Goal: Information Seeking & Learning: Check status

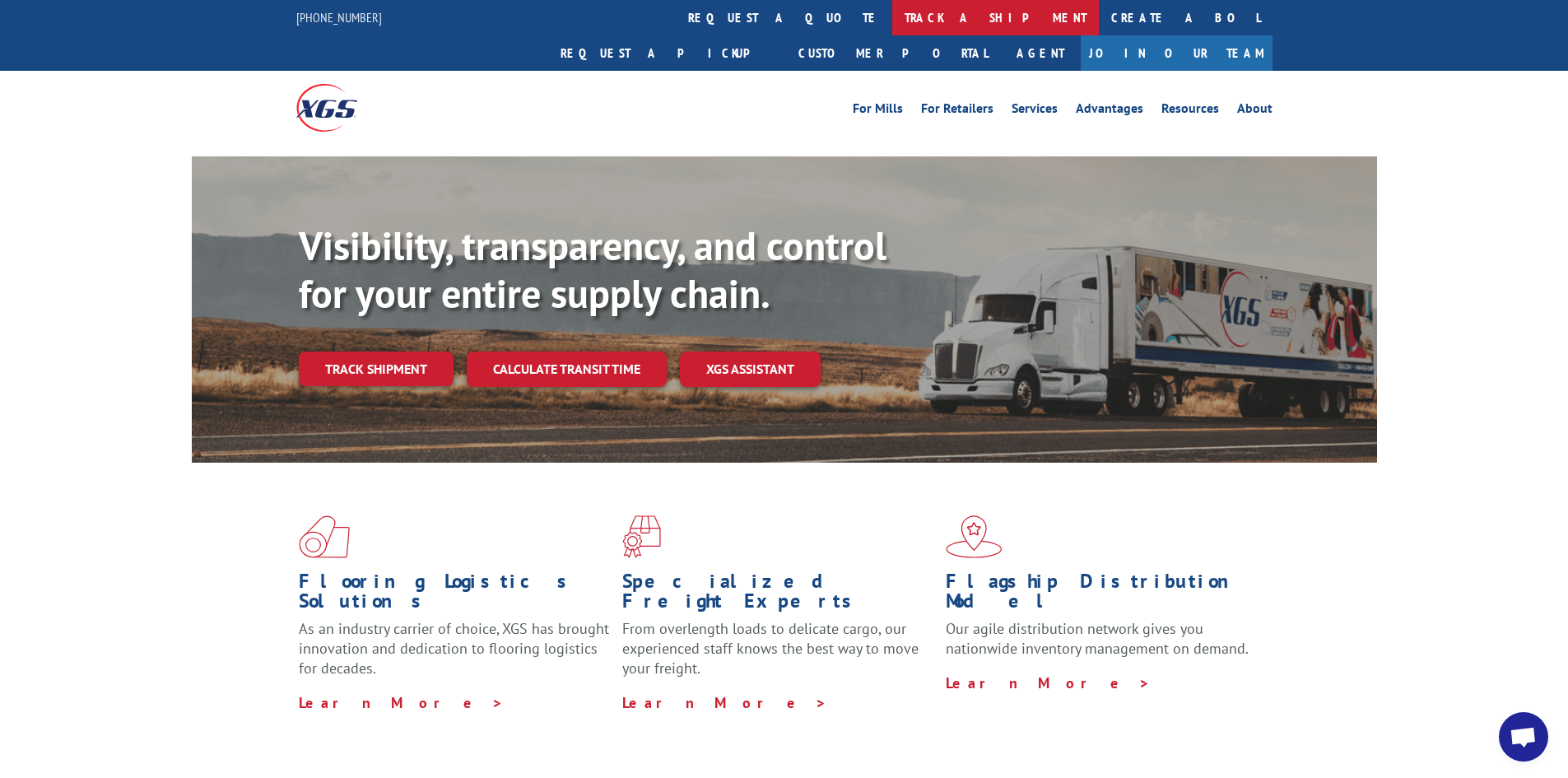
drag, startPoint x: 0, startPoint y: 0, endPoint x: 719, endPoint y: 13, distance: 719.1
click at [892, 13] on link "track a shipment" at bounding box center [995, 17] width 207 height 35
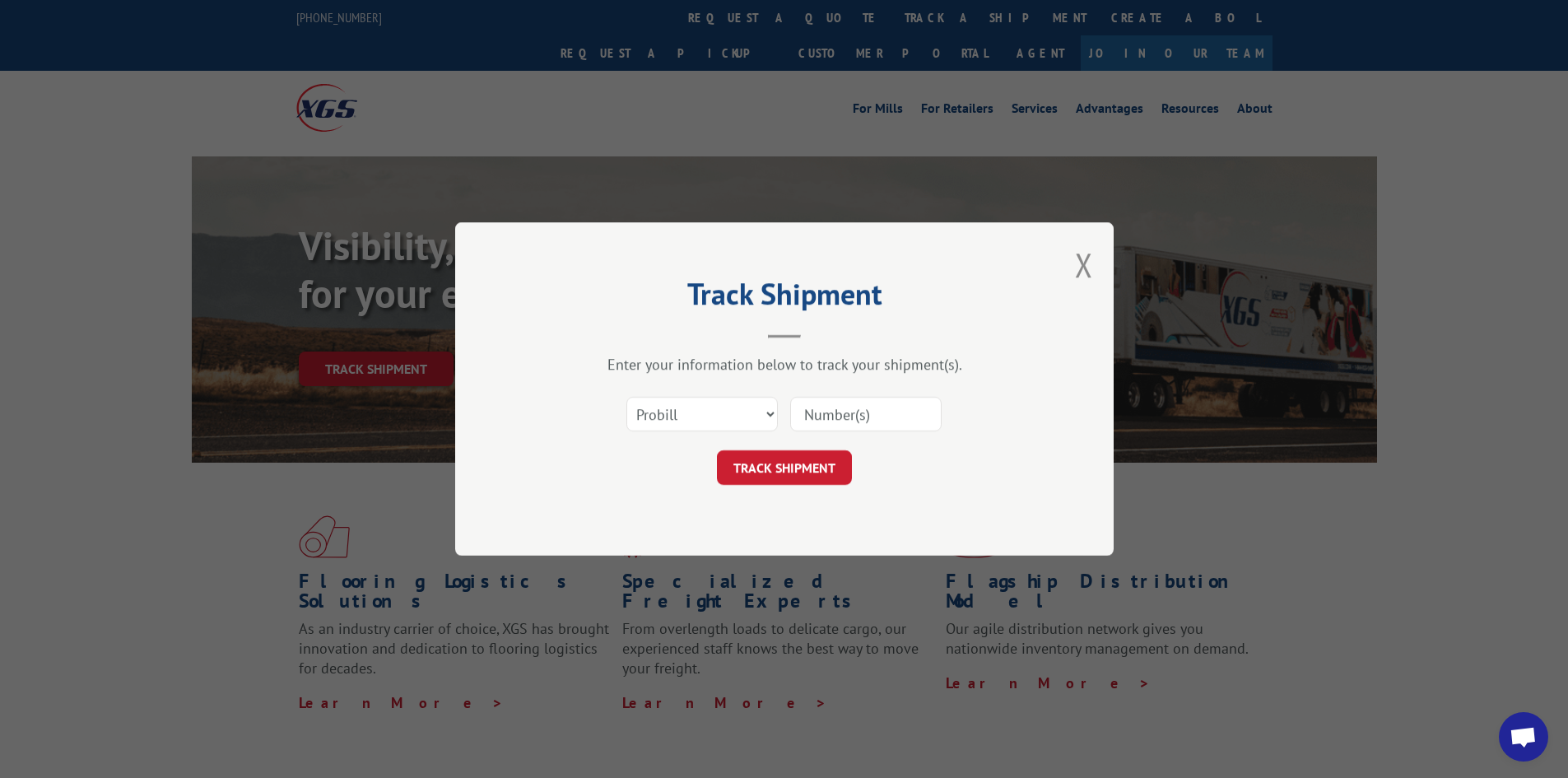
click at [890, 418] on input at bounding box center [865, 415] width 151 height 35
paste input "17523670"
type input "17523670"
click at [782, 460] on button "TRACK SHIPMENT" at bounding box center [785, 467] width 135 height 35
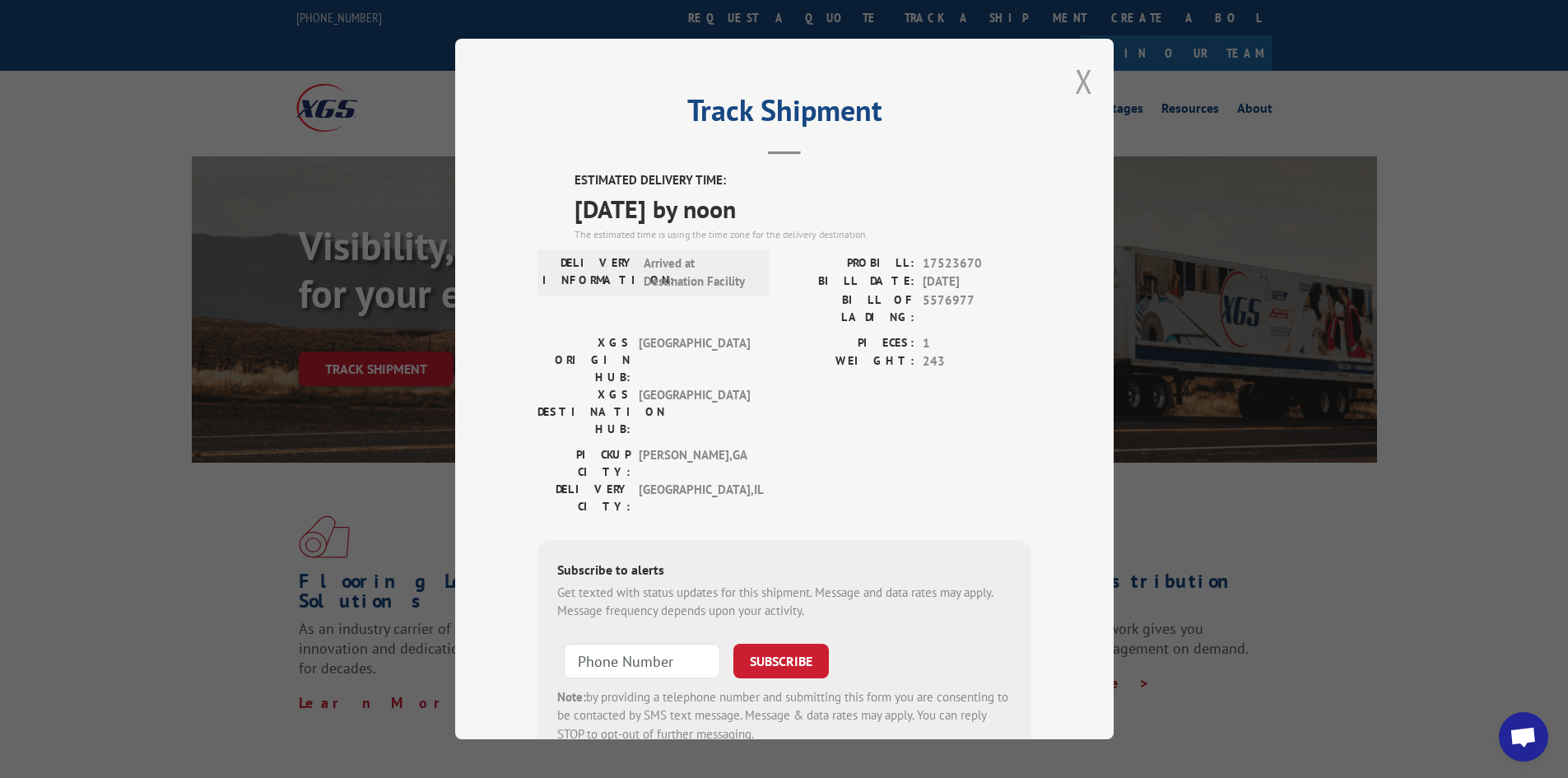
click at [1075, 78] on button "Close modal" at bounding box center [1083, 80] width 18 height 43
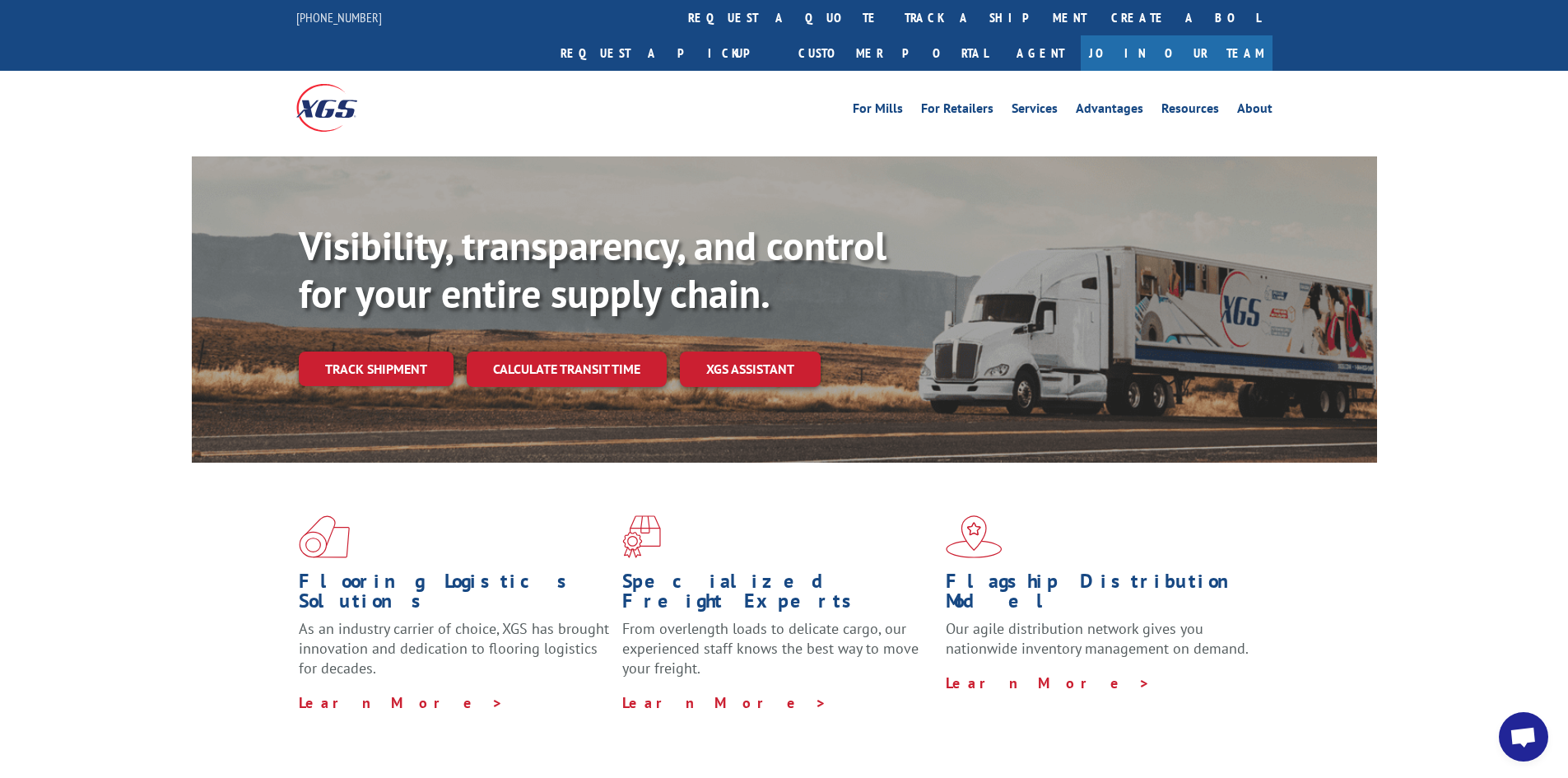
drag, startPoint x: 749, startPoint y: 17, endPoint x: 801, endPoint y: 127, distance: 121.7
click at [892, 17] on link "track a shipment" at bounding box center [995, 17] width 207 height 35
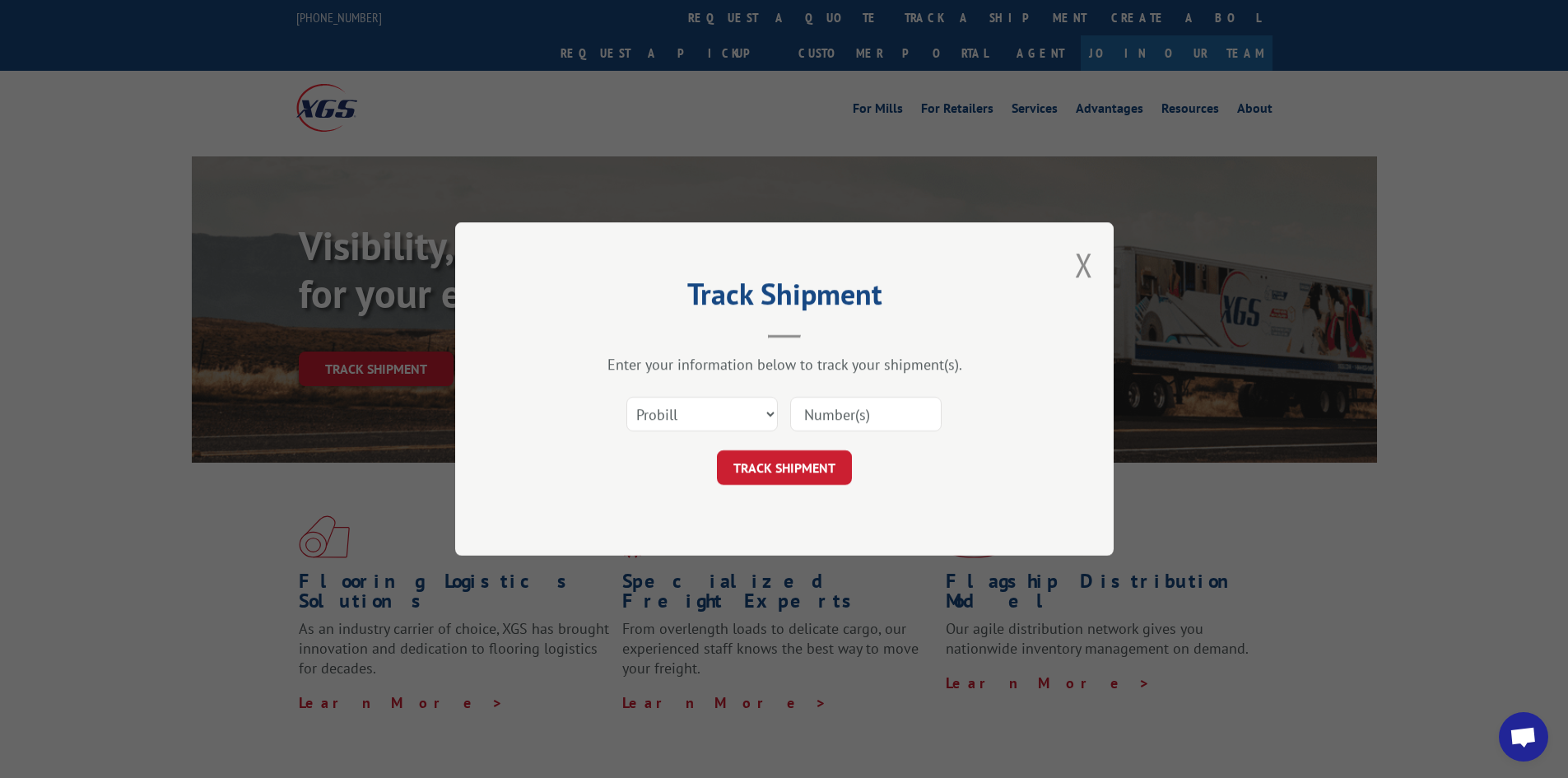
click at [887, 421] on input at bounding box center [865, 415] width 151 height 35
paste input "17688072"
type input "17688072"
click at [792, 460] on button "TRACK SHIPMENT" at bounding box center [785, 467] width 135 height 35
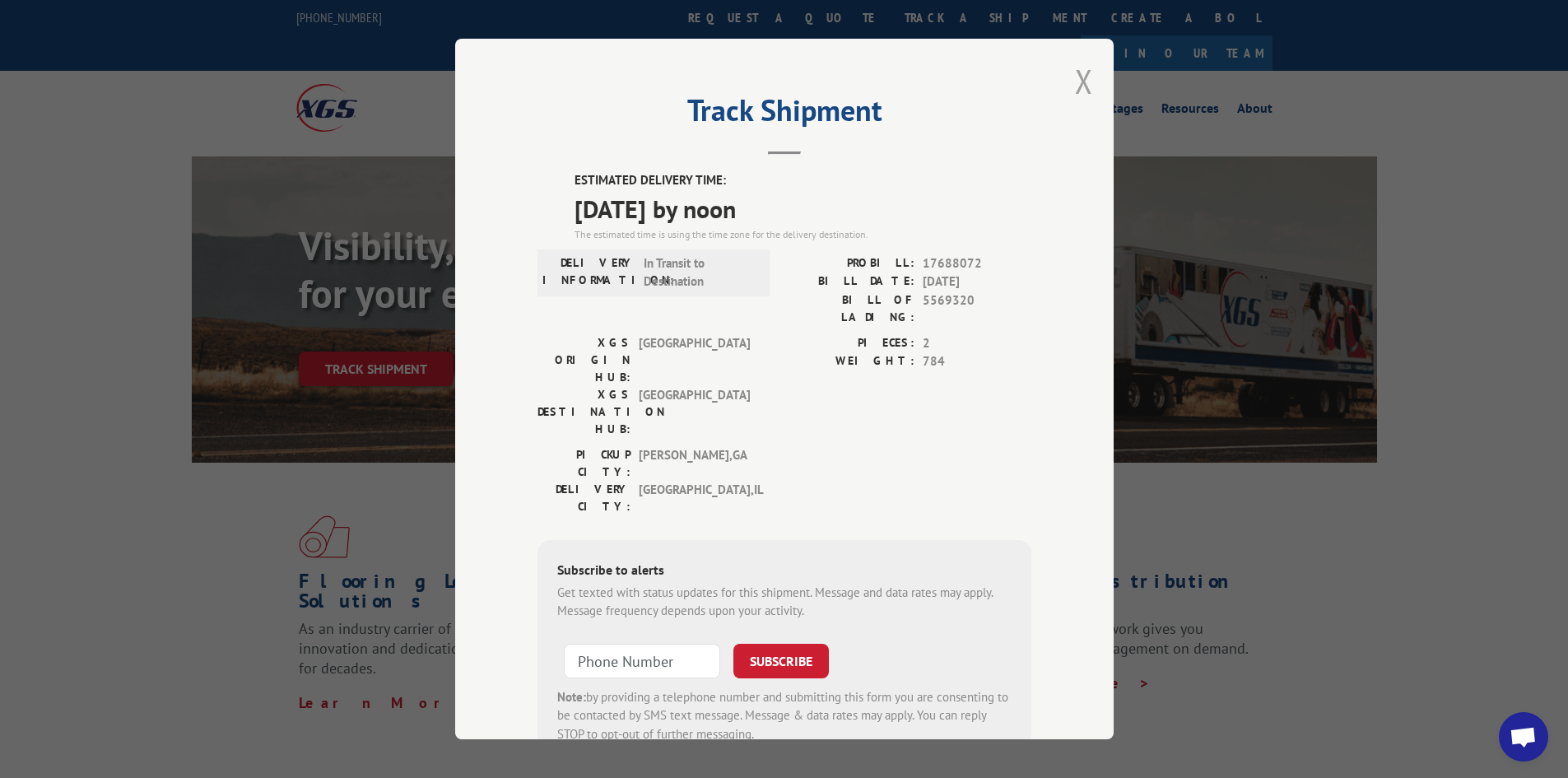
click at [1077, 79] on button "Close modal" at bounding box center [1083, 80] width 18 height 43
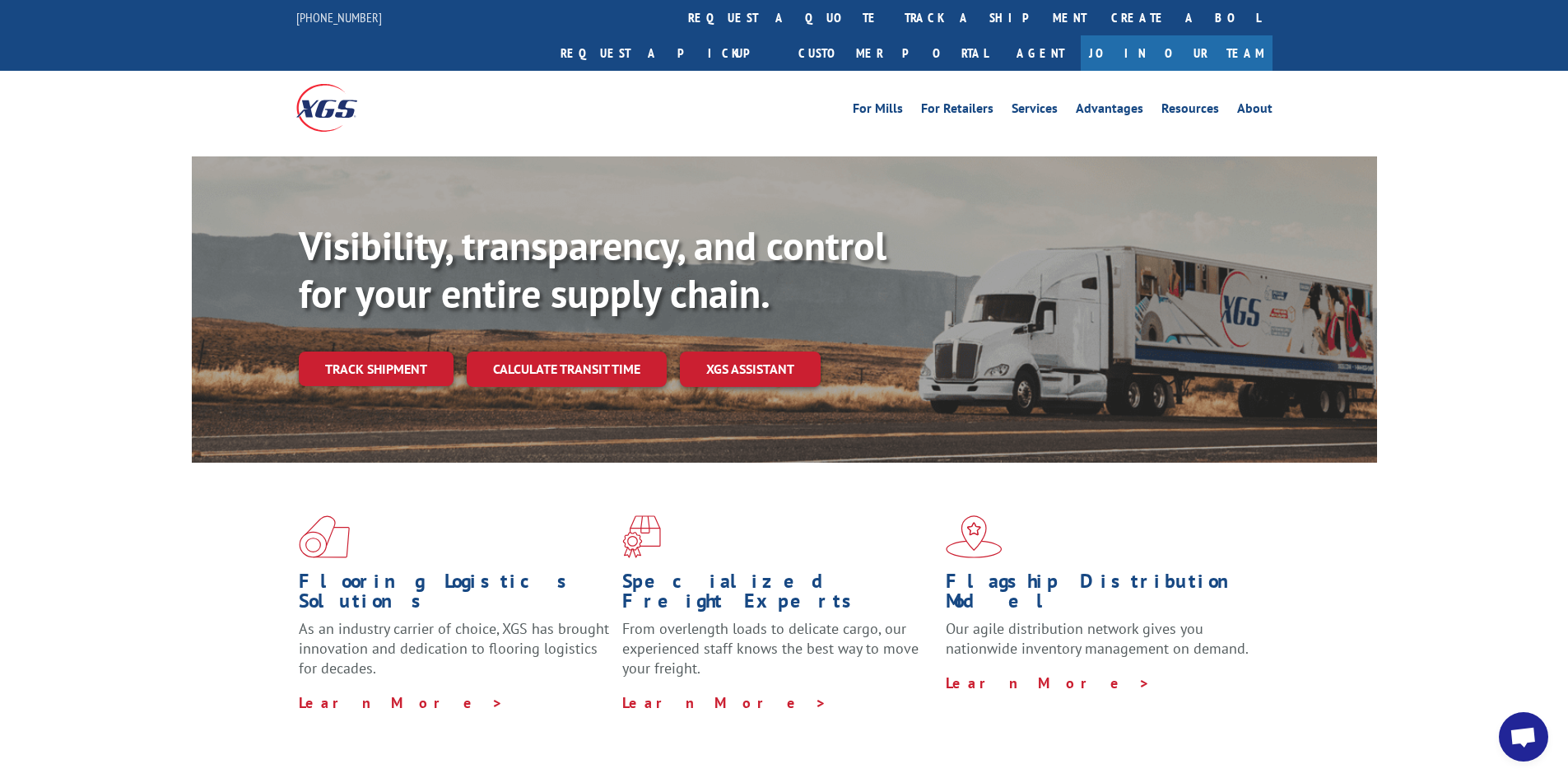
drag, startPoint x: 769, startPoint y: 15, endPoint x: 785, endPoint y: 53, distance: 41.2
click at [892, 15] on link "track a shipment" at bounding box center [995, 17] width 207 height 35
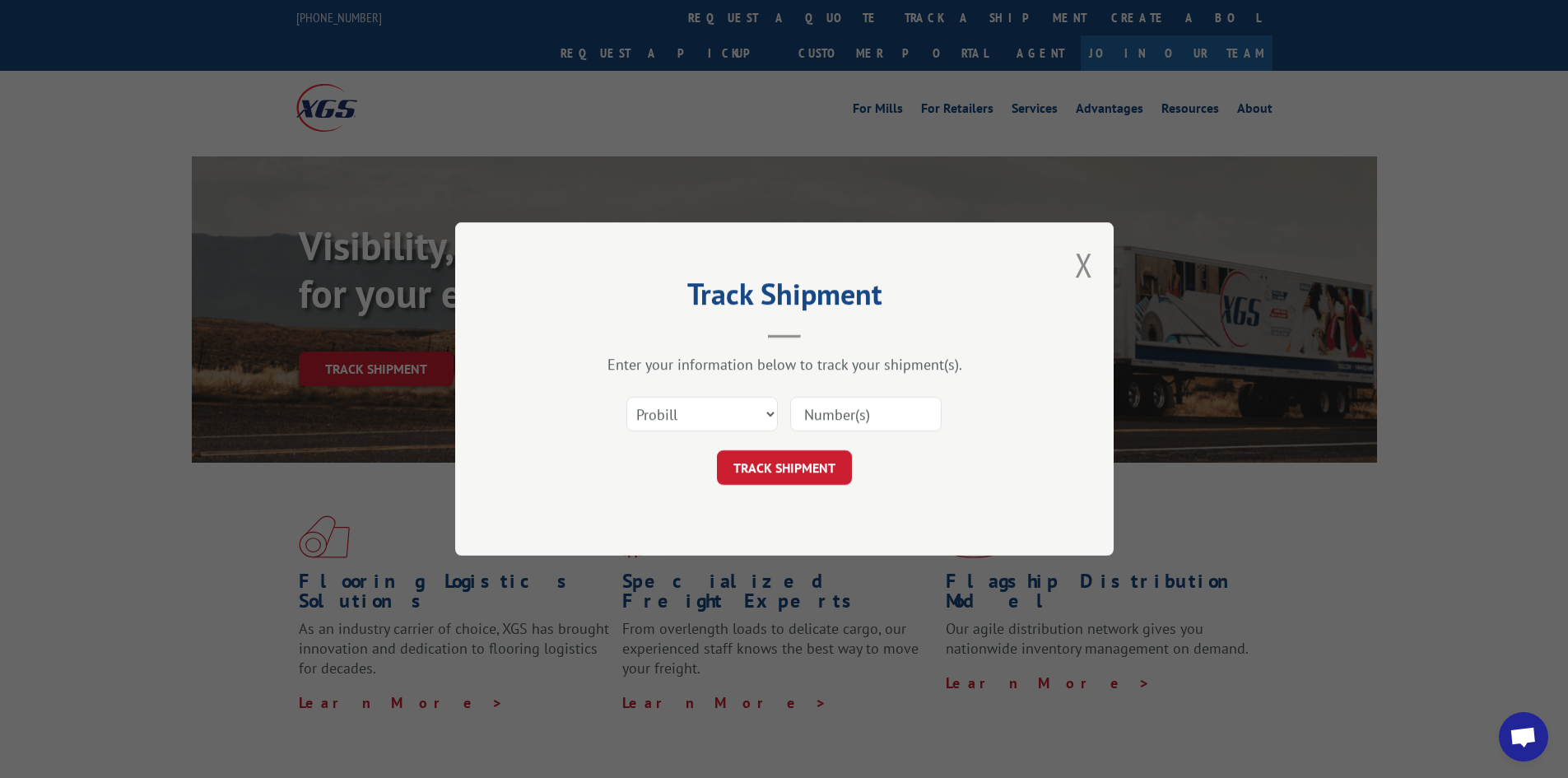
click at [883, 416] on input at bounding box center [865, 415] width 151 height 35
paste input "17639296"
type input "17639296"
click at [820, 464] on button "TRACK SHIPMENT" at bounding box center [785, 467] width 135 height 35
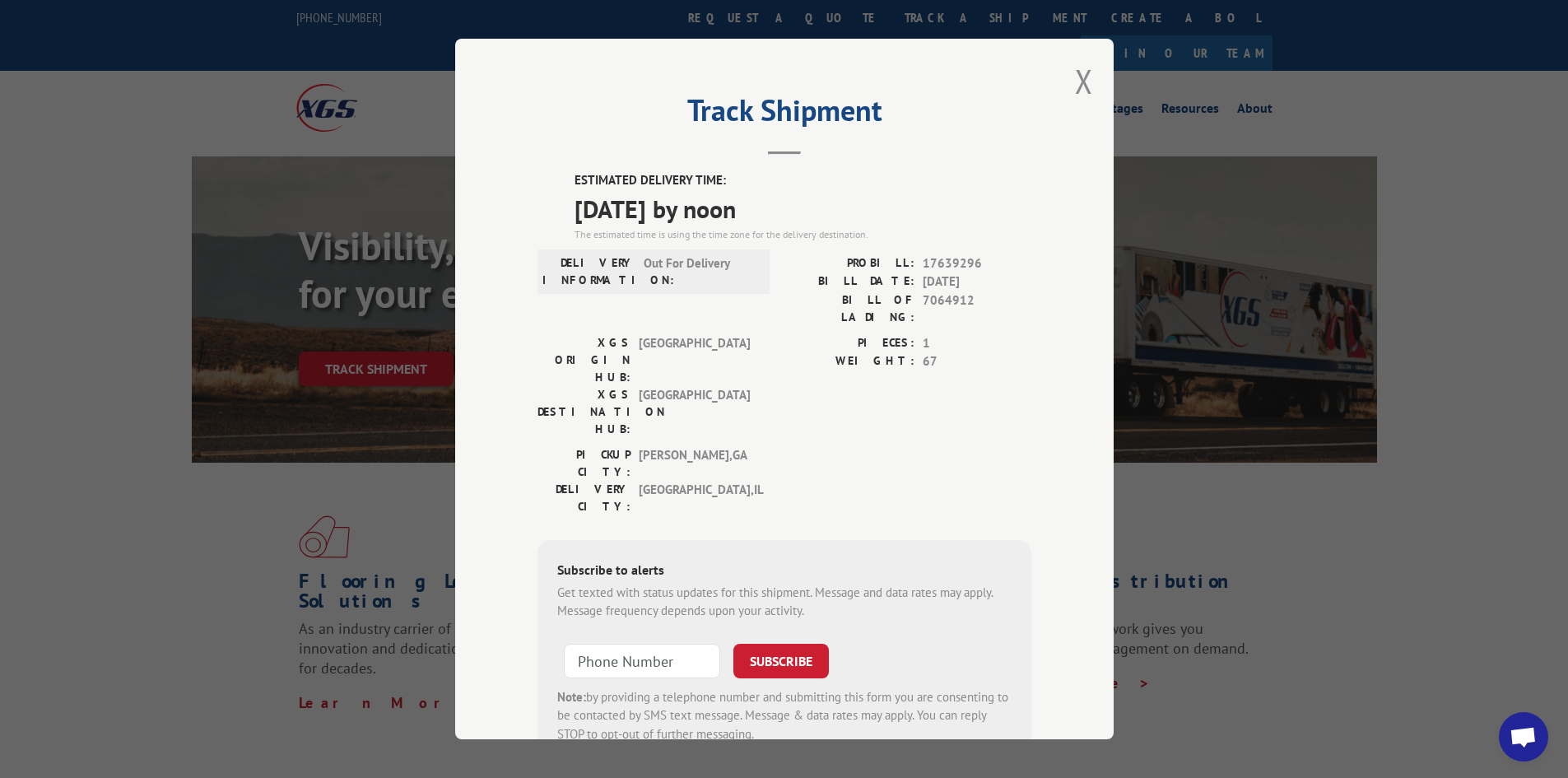
click at [1035, 74] on div "Track Shipment ESTIMATED DELIVERY TIME: [DATE] by noon The estimated time is us…" at bounding box center [784, 389] width 659 height 701
